Goal: Transaction & Acquisition: Download file/media

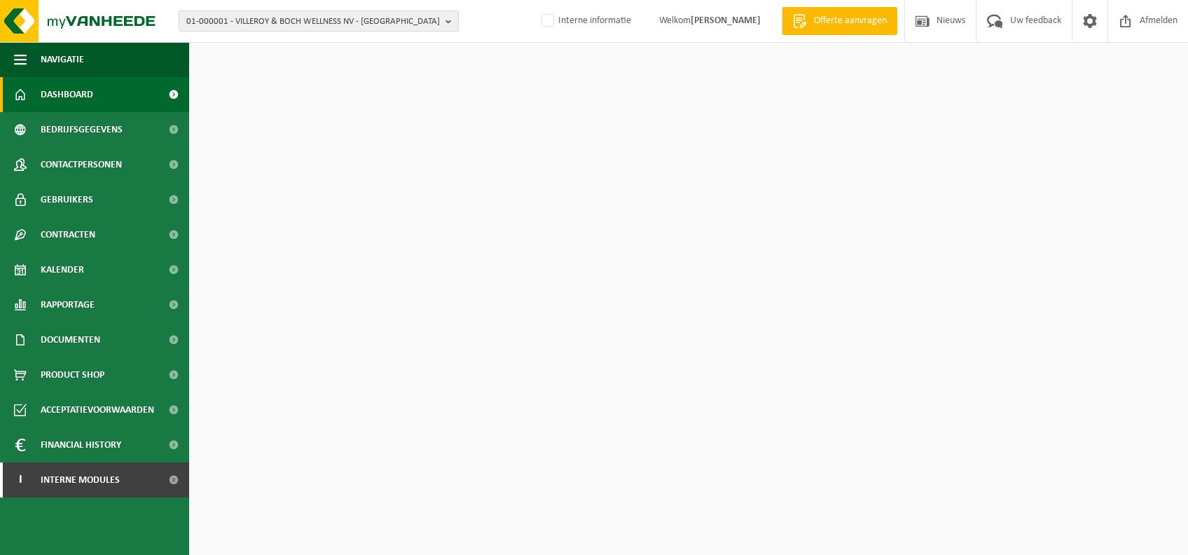
click at [305, 13] on span "01-000001 - VILLEROY & BOCH WELLNESS NV - [GEOGRAPHIC_DATA]" at bounding box center [313, 21] width 254 height 21
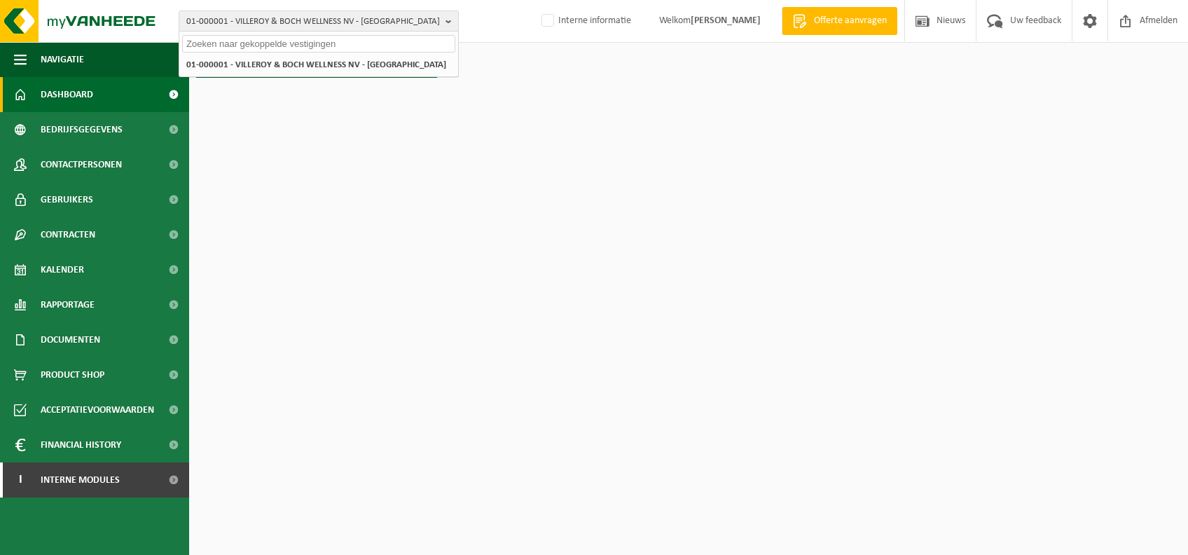
click at [291, 48] on input "text" at bounding box center [318, 44] width 273 height 18
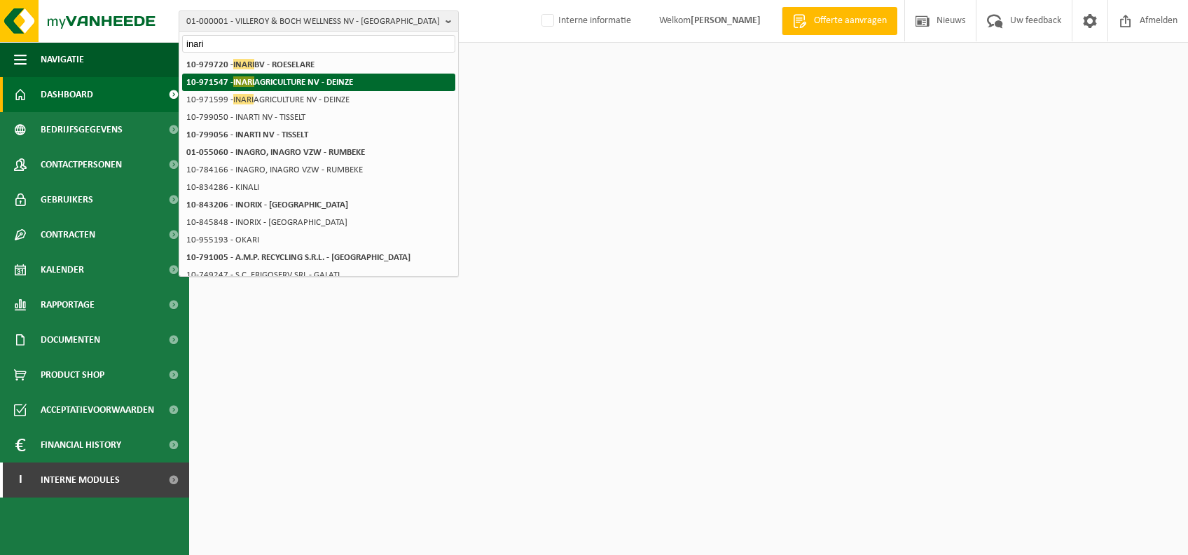
type input "inari"
click at [320, 83] on strong "10-971547 - INARI AGRICULTURE NV - [GEOGRAPHIC_DATA]" at bounding box center [269, 81] width 167 height 11
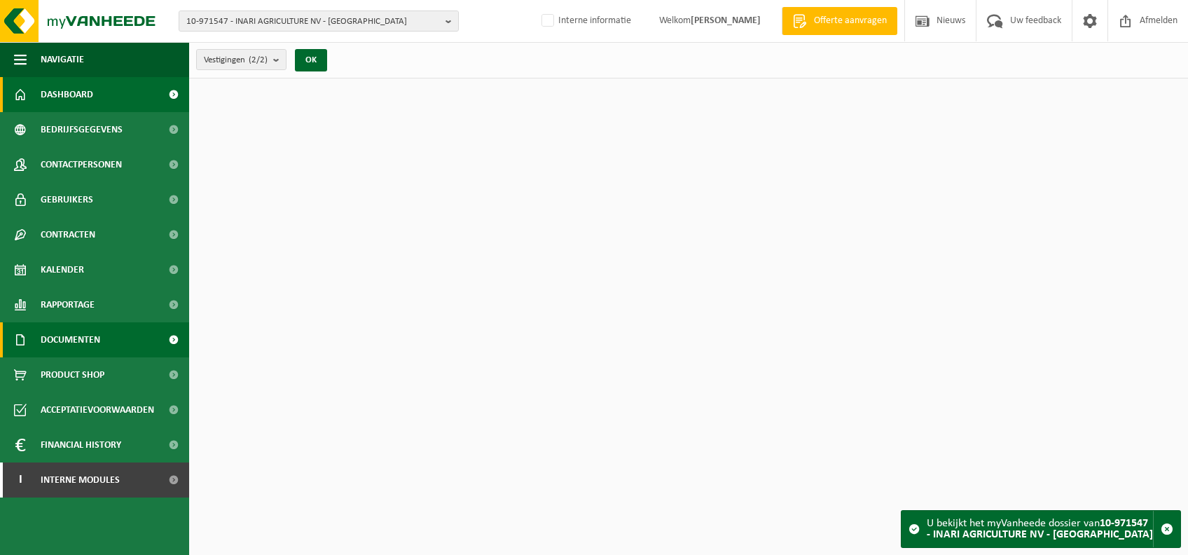
click at [115, 337] on link "Documenten" at bounding box center [94, 339] width 189 height 35
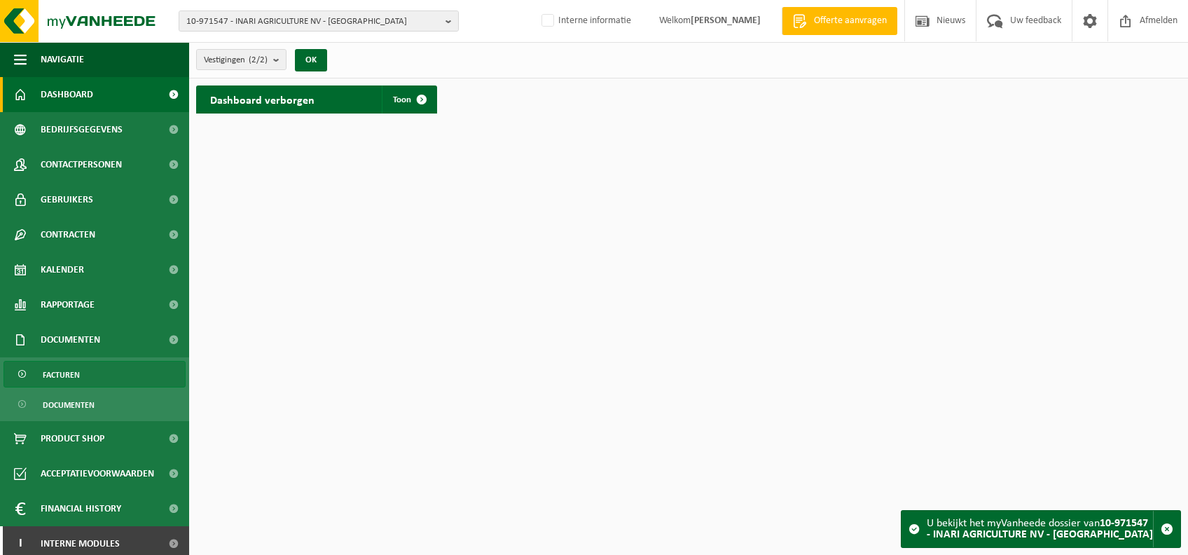
click at [85, 365] on link "Facturen" at bounding box center [95, 374] width 182 height 27
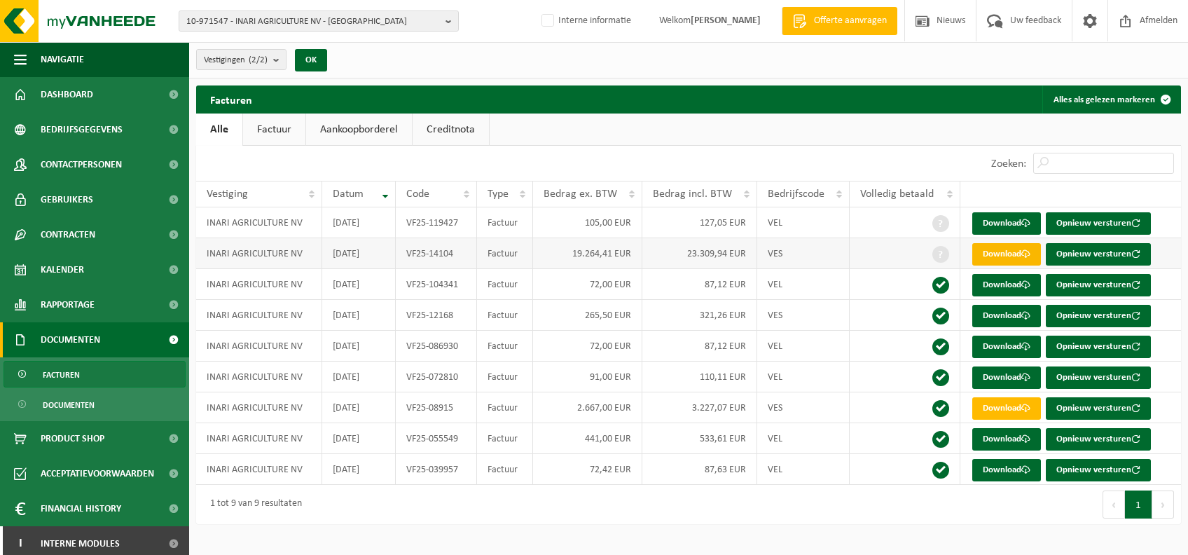
click at [1026, 253] on span at bounding box center [1026, 253] width 9 height 9
drag, startPoint x: 408, startPoint y: 252, endPoint x: 452, endPoint y: 252, distance: 44.1
click at [452, 252] on td "VF25-14104" at bounding box center [436, 253] width 81 height 31
copy td "VF25-14104"
click at [437, 229] on td "VF25-119427" at bounding box center [436, 222] width 81 height 31
